Goal: Task Accomplishment & Management: Use online tool/utility

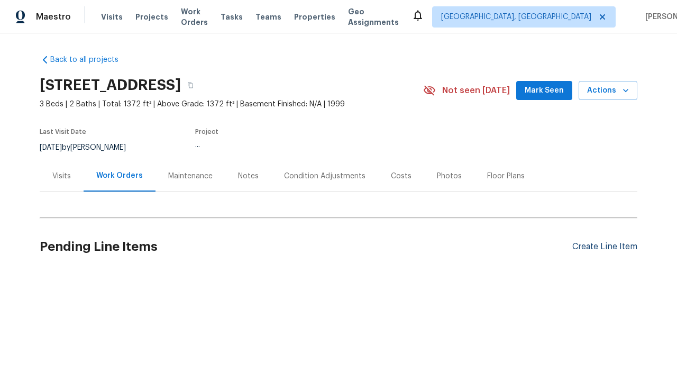
click at [604, 246] on div "Create Line Item" at bounding box center [604, 247] width 65 height 10
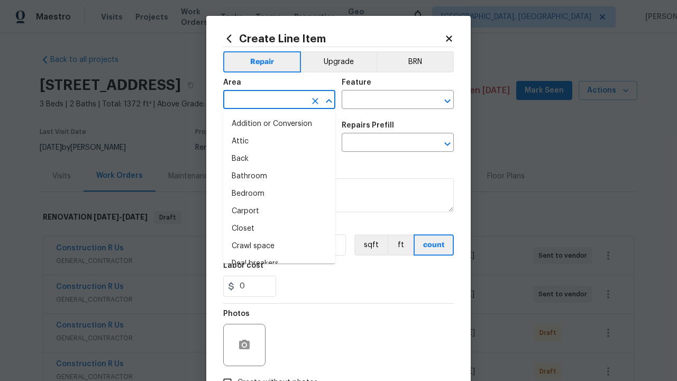
click at [279, 193] on li "Bedroom" at bounding box center [279, 193] width 112 height 17
type input "Bedroom"
type input "Flooring"
type input "Wallpaper"
type input "Remove"
